Goal: Find specific page/section: Find specific page/section

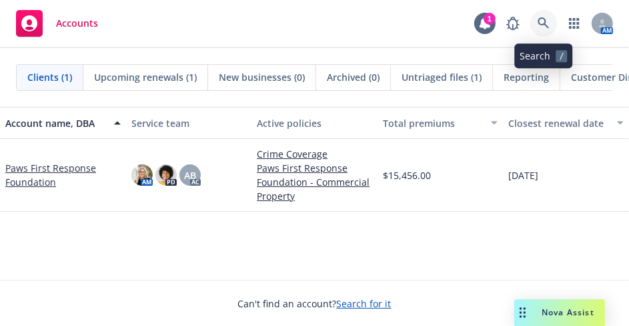
click at [554, 18] on link at bounding box center [544, 23] width 27 height 27
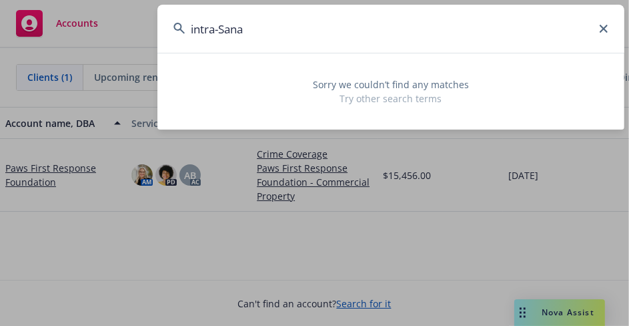
type input "intra-Sana"
